Goal: Find specific page/section: Find specific page/section

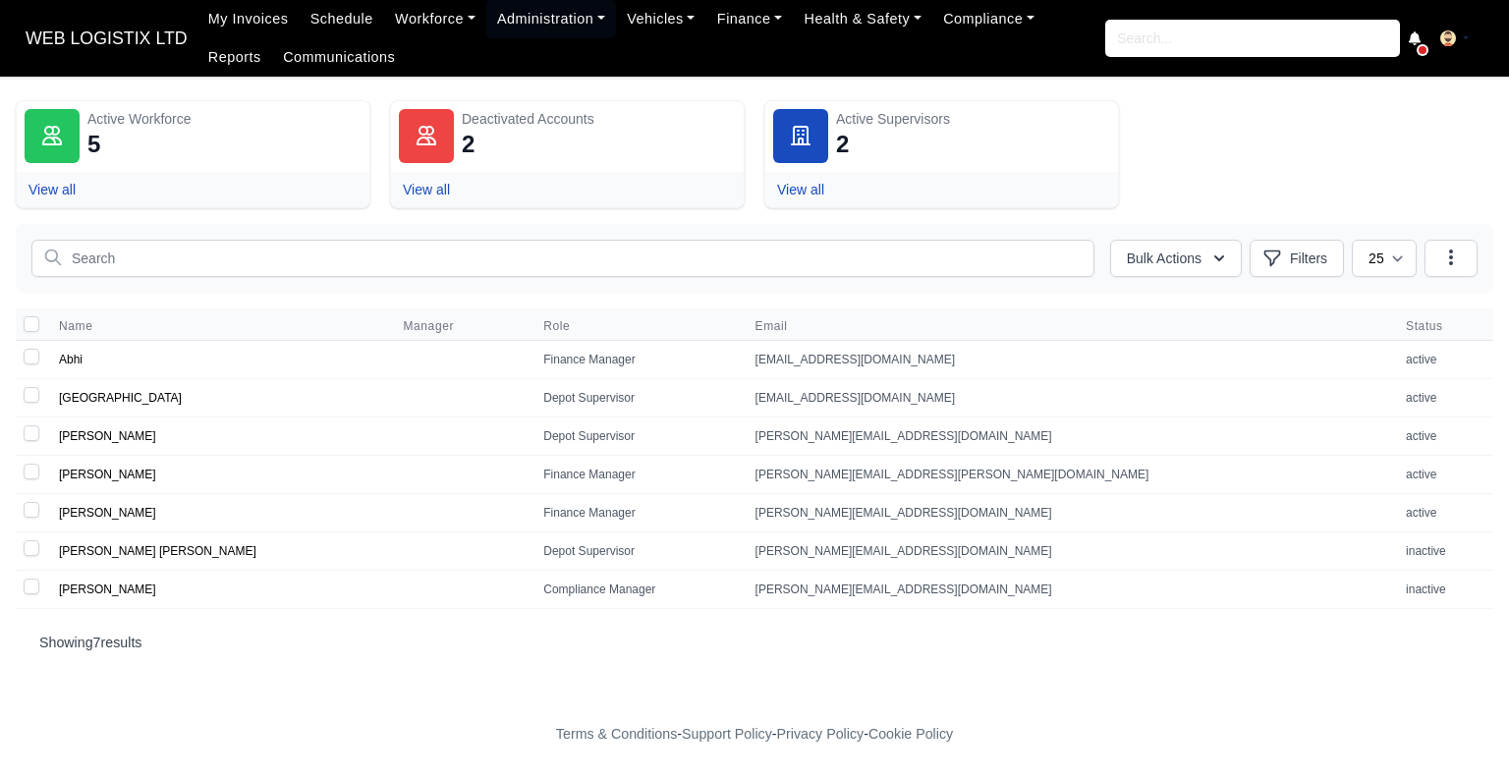
click at [147, 41] on span "WEB LOGISTIX LTD" at bounding box center [107, 38] width 182 height 39
click at [151, 19] on span "WEB LOGISTIX LTD" at bounding box center [107, 38] width 182 height 39
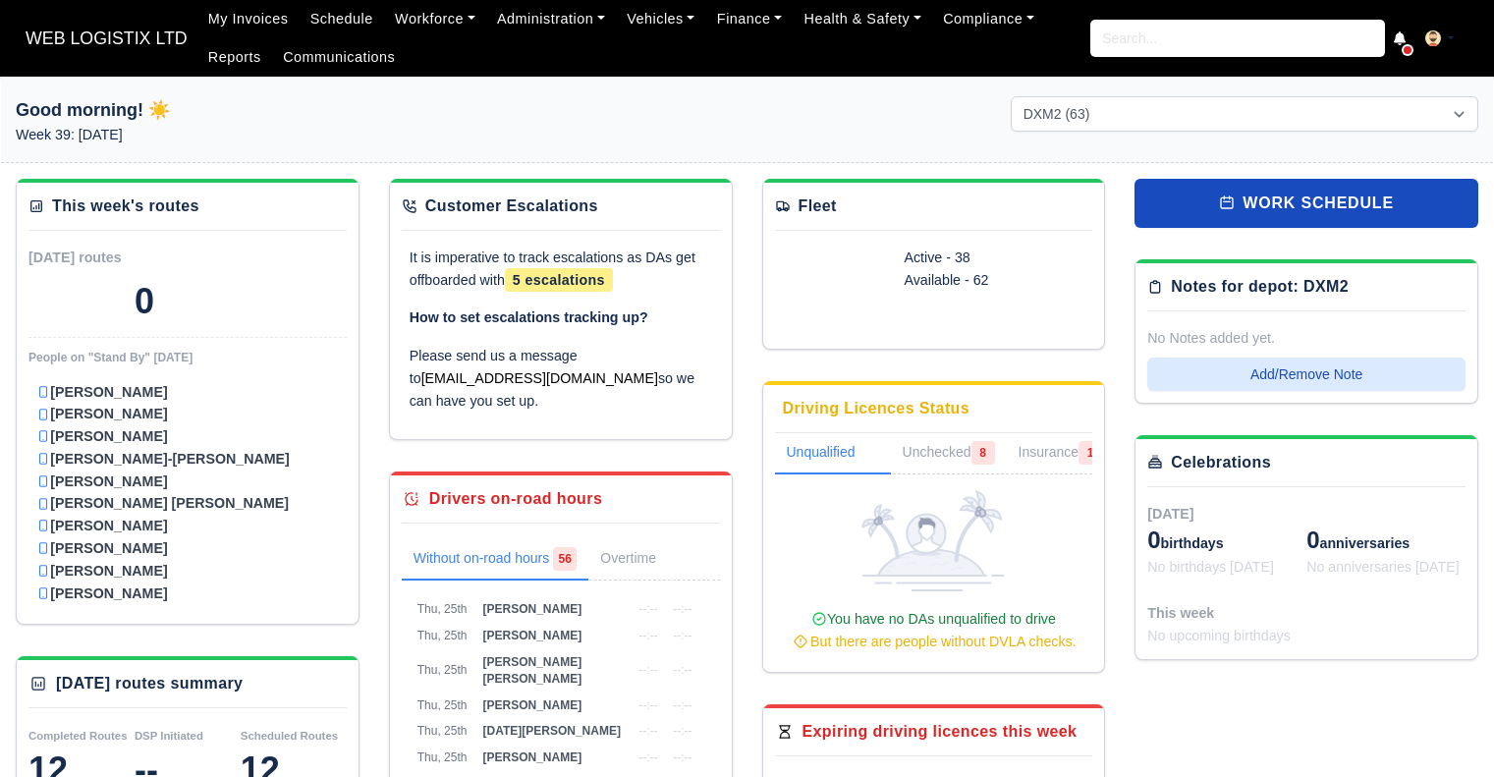
select select "1"
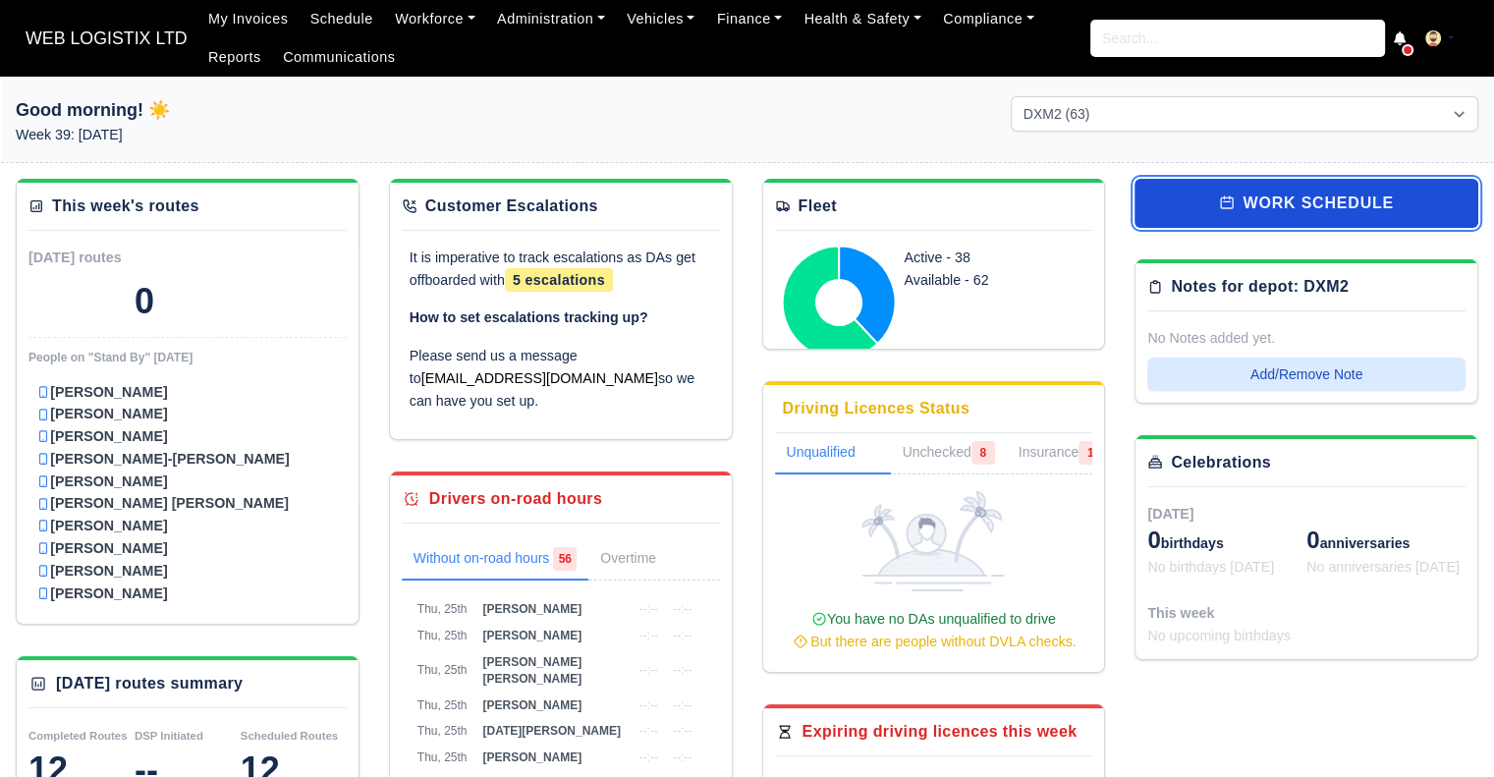
click at [1318, 195] on link "work schedule" at bounding box center [1307, 203] width 344 height 49
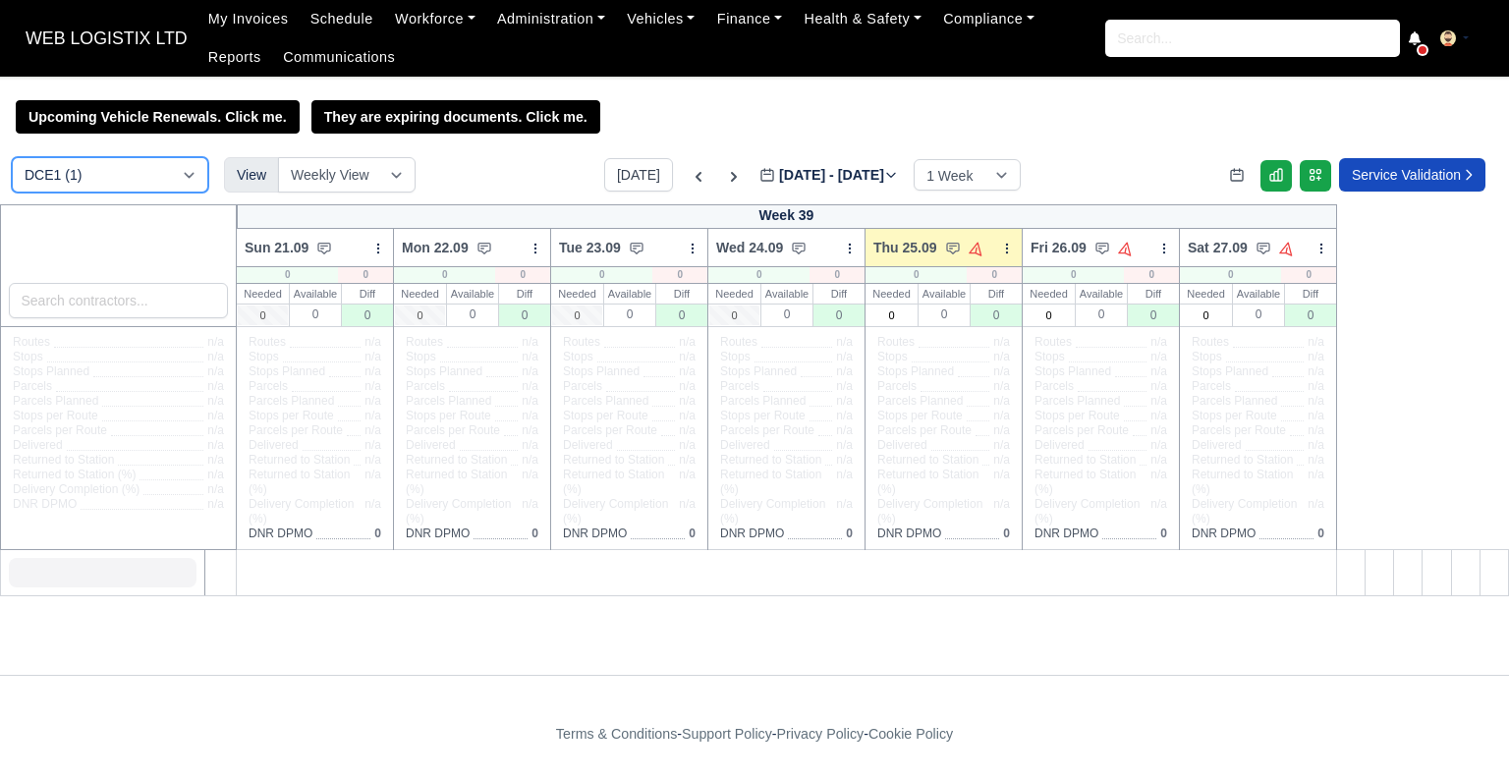
click at [180, 172] on select "DCE1 (1) DWN2 (44) DXM2 (63)" at bounding box center [110, 174] width 196 height 35
select select "1"
click at [12, 159] on select "DCE1 (1) DWN2 (44) DXM2 (63)" at bounding box center [110, 174] width 196 height 35
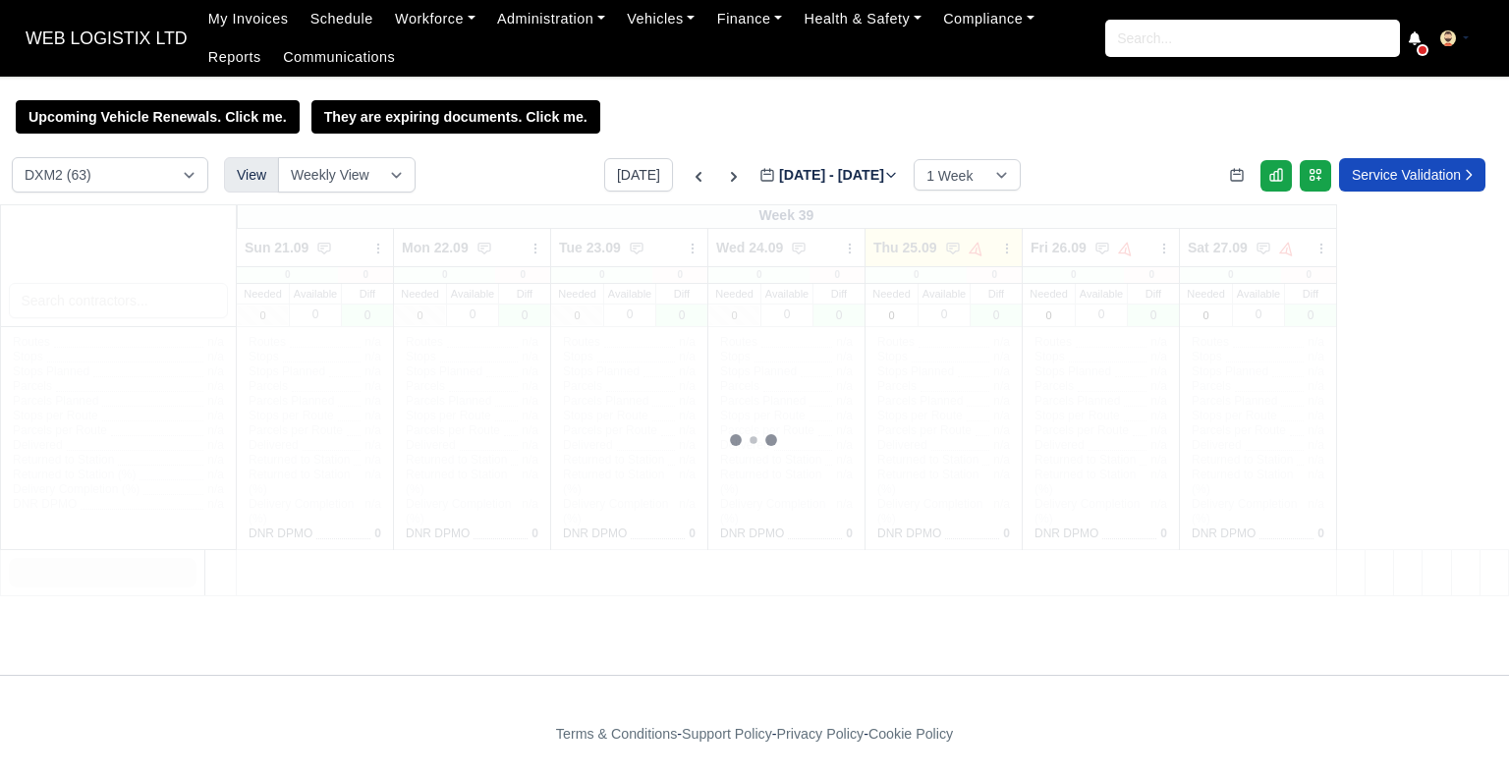
click at [145, 305] on div at bounding box center [754, 439] width 1509 height 471
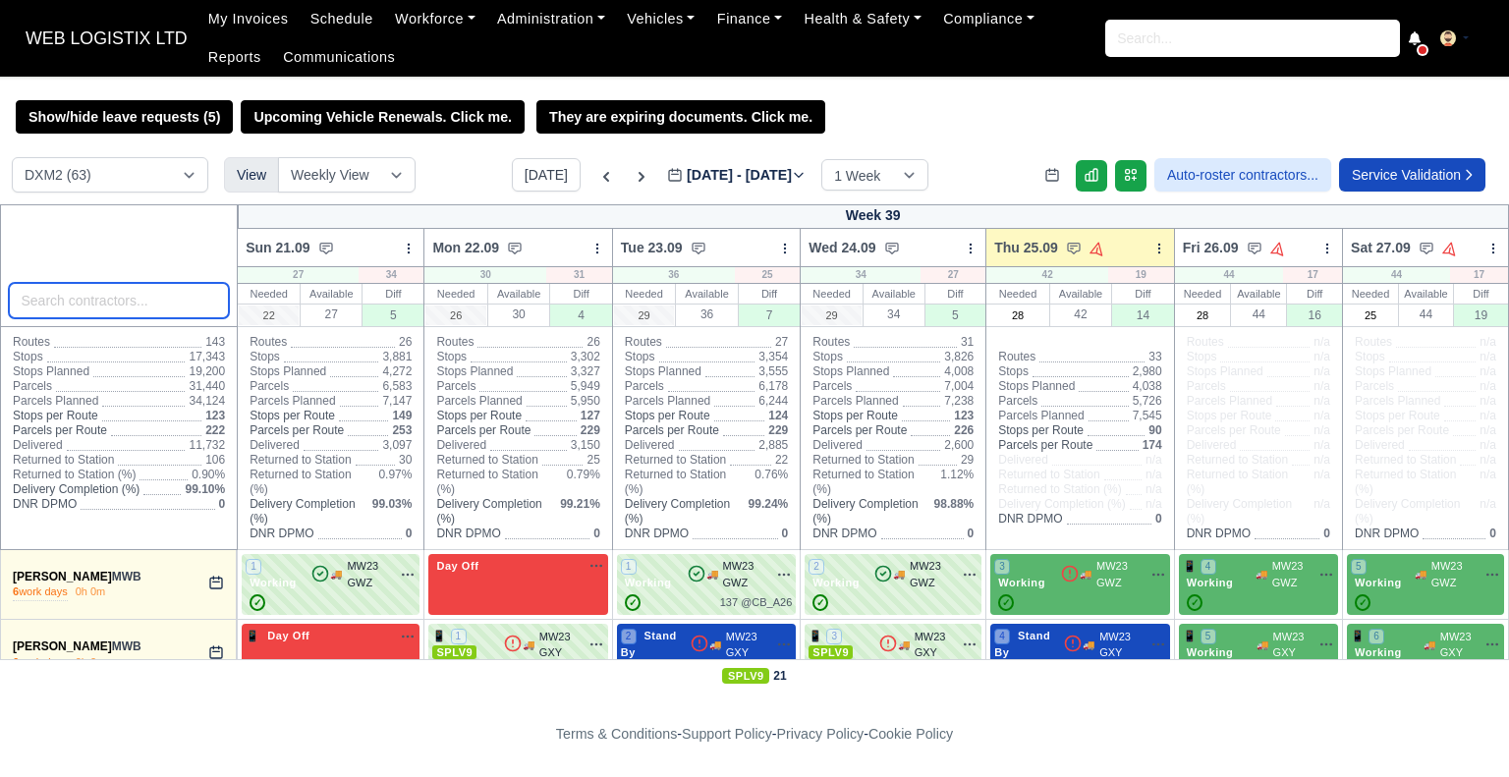
click at [181, 296] on input "search" at bounding box center [119, 300] width 221 height 35
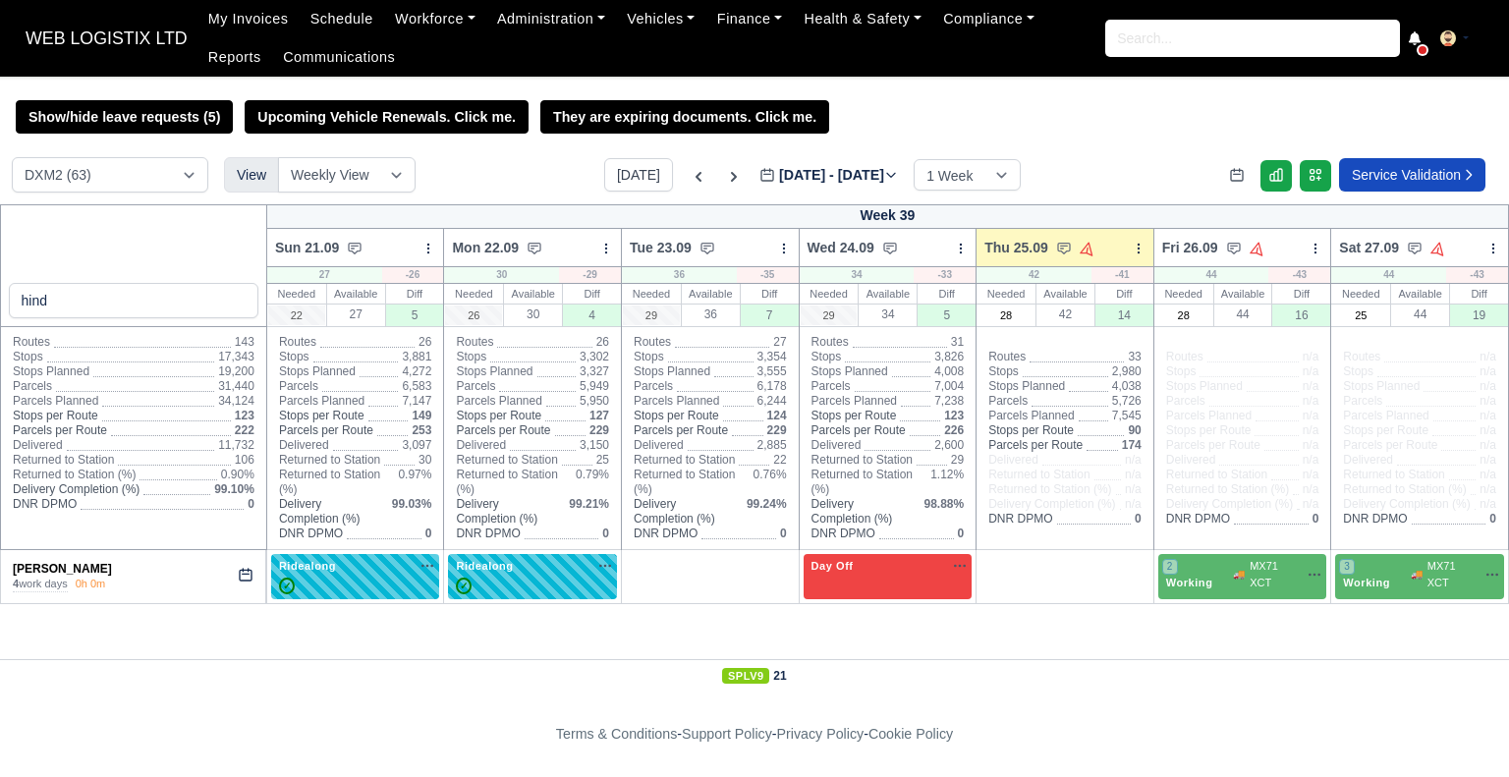
drag, startPoint x: 1498, startPoint y: 250, endPoint x: 1508, endPoint y: 605, distance: 354.8
click at [1508, 603] on table "hind Week 39 Sun 21.09 Bulk Status Change Daily Tasks Planned Routes Service De…" at bounding box center [754, 403] width 1509 height 399
click at [1314, 109] on div "Show/hide leave requests (5) Upcoming Vehicle Renewals. Click me. They are expi…" at bounding box center [754, 116] width 1509 height 33
click at [177, 311] on input "hind" at bounding box center [134, 300] width 250 height 35
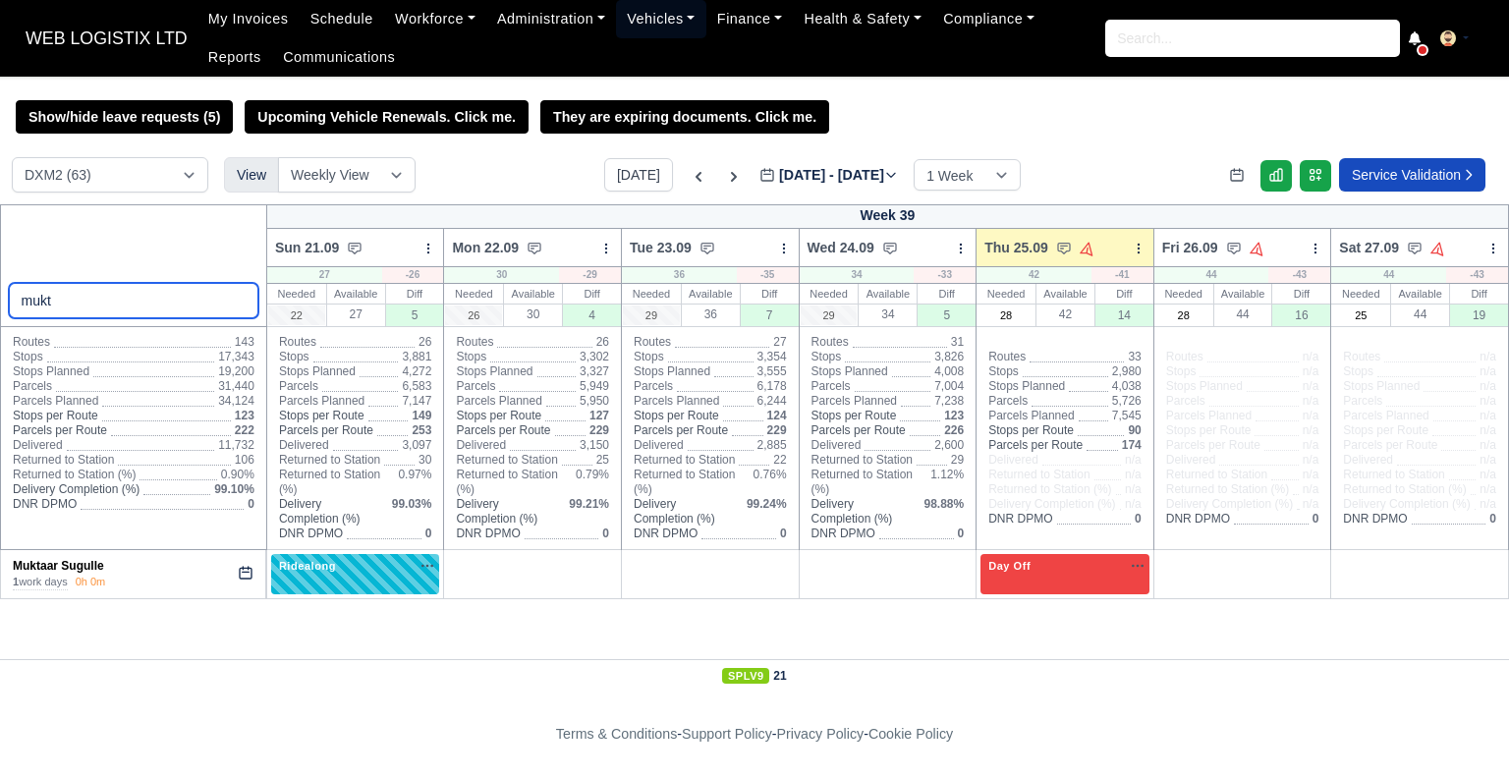
type input "mukt"
